Goal: Task Accomplishment & Management: Manage account settings

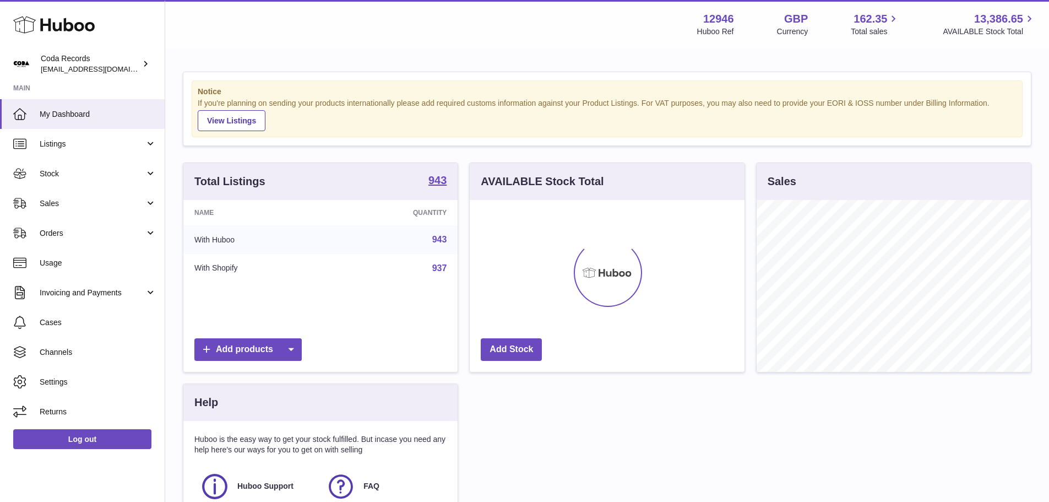
scroll to position [172, 275]
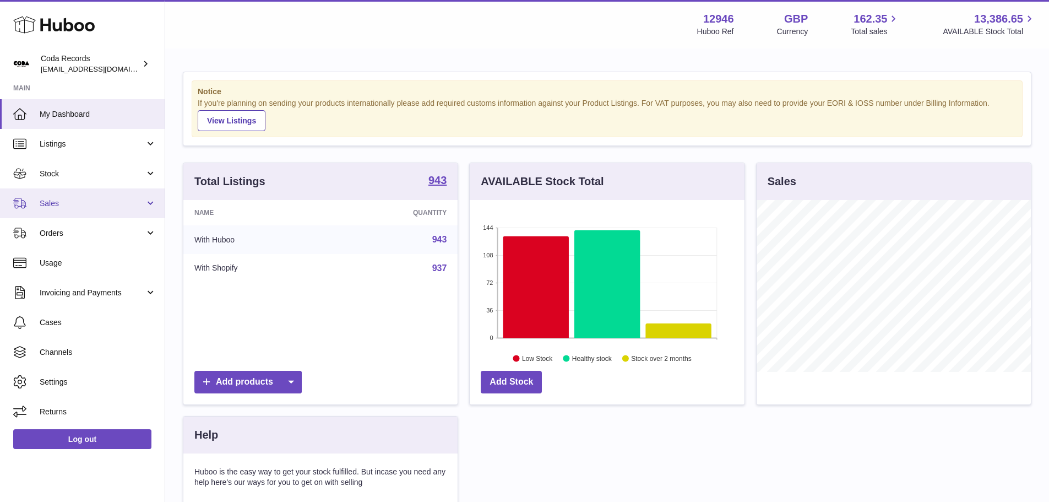
click at [59, 199] on span "Sales" at bounding box center [92, 203] width 105 height 10
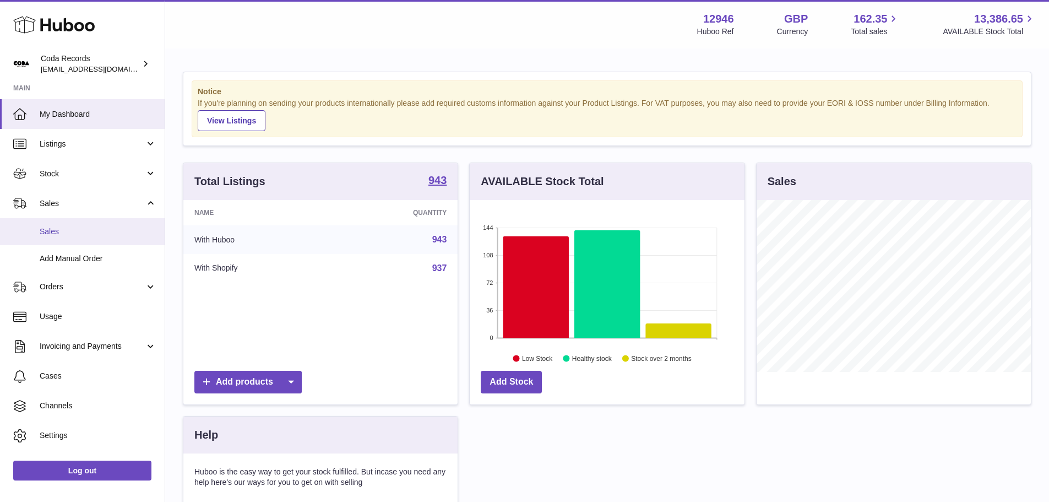
click at [64, 237] on link "Sales" at bounding box center [82, 231] width 165 height 27
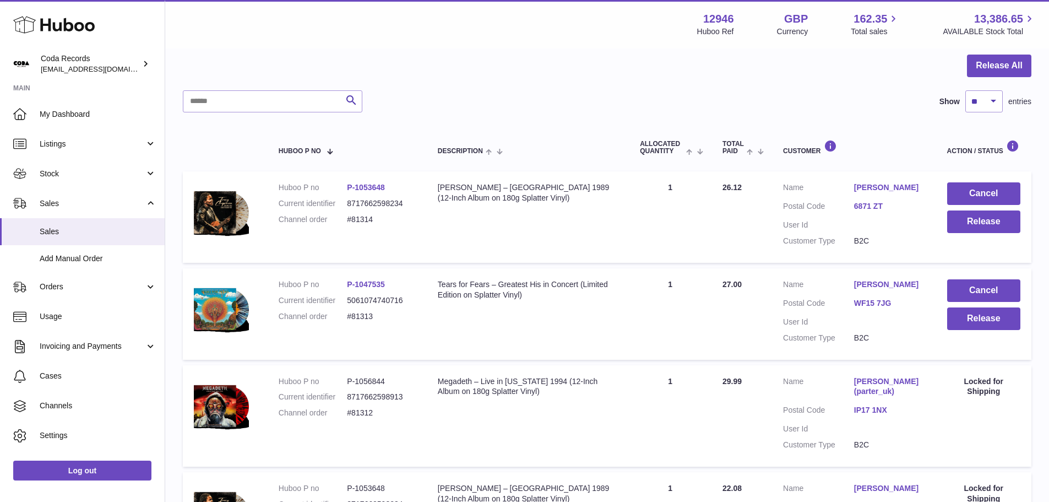
scroll to position [110, 0]
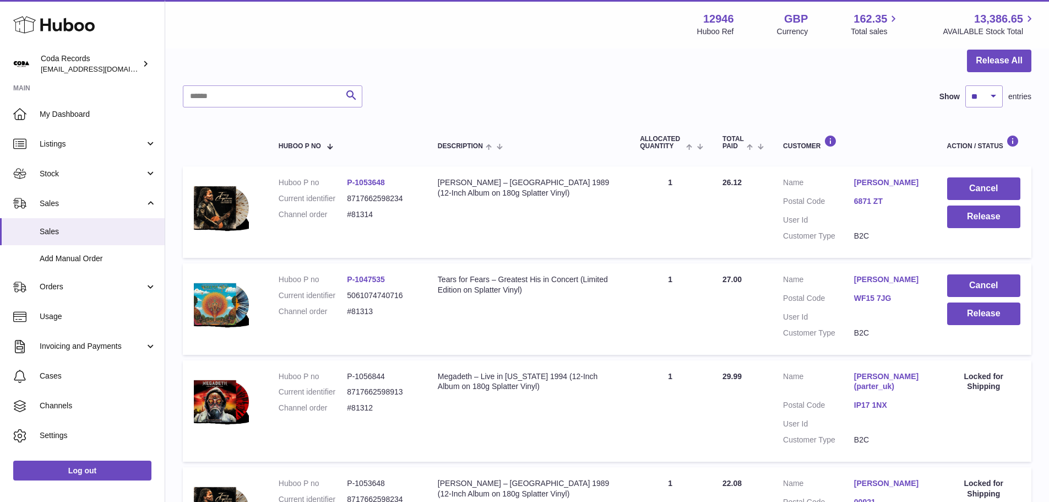
click at [877, 279] on link "[PERSON_NAME]" at bounding box center [889, 279] width 71 height 10
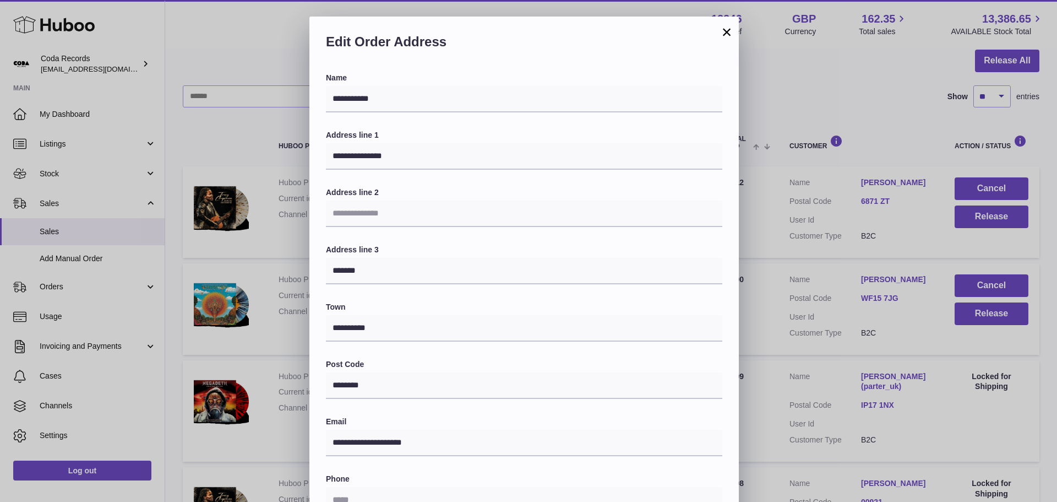
click at [778, 199] on div "**********" at bounding box center [528, 347] width 1057 height 661
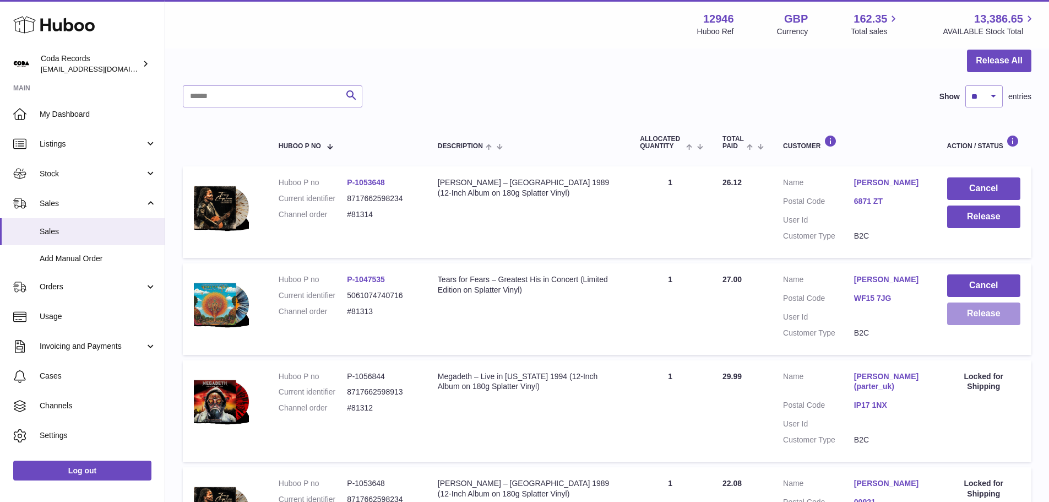
click at [989, 314] on button "Release" at bounding box center [983, 313] width 73 height 23
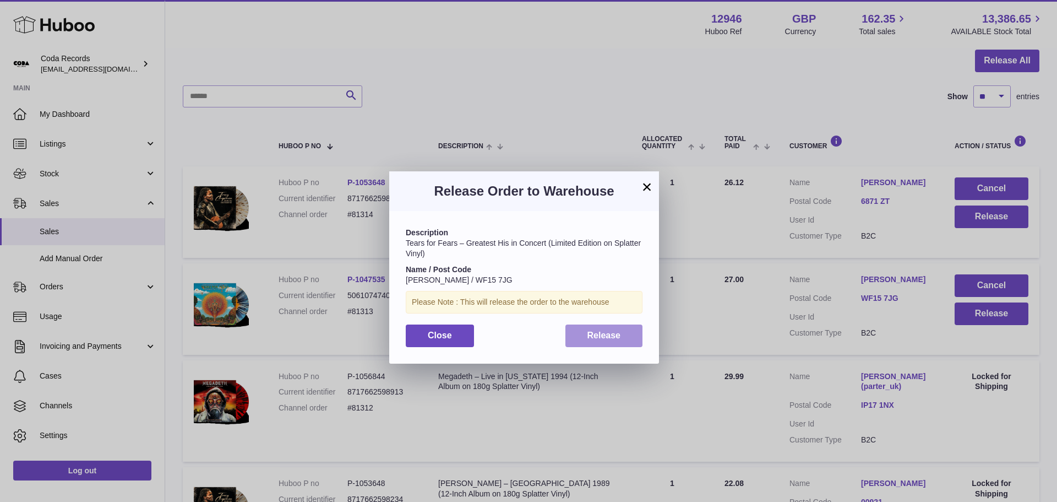
click at [604, 346] on div "Description Tears for Fears – Greatest His in Concert (Limited Edition on Splat…" at bounding box center [524, 287] width 270 height 152
click at [608, 338] on span "Release" at bounding box center [605, 334] width 34 height 9
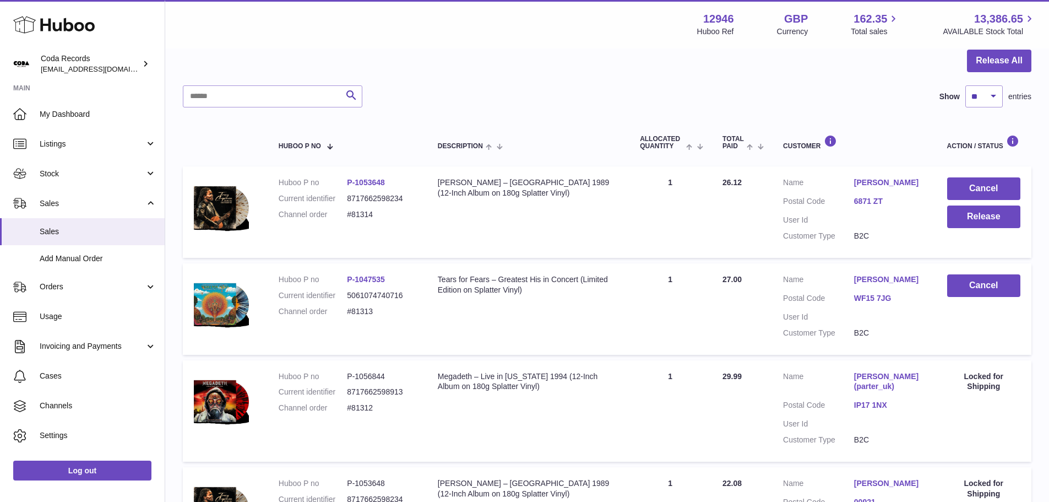
click at [869, 184] on link "Niels Stunnenberg" at bounding box center [889, 182] width 71 height 10
click at [779, 201] on div at bounding box center [528, 251] width 1057 height 502
click at [983, 230] on td "Cancel Release" at bounding box center [983, 211] width 95 height 91
click at [980, 216] on button "Release" at bounding box center [983, 216] width 73 height 23
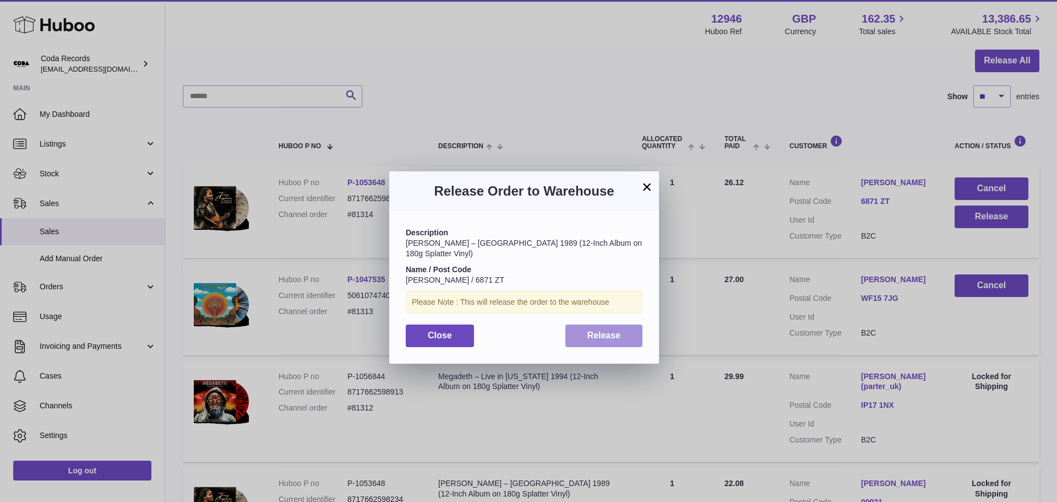
click at [612, 334] on span "Release" at bounding box center [605, 334] width 34 height 9
